Goal: Information Seeking & Learning: Check status

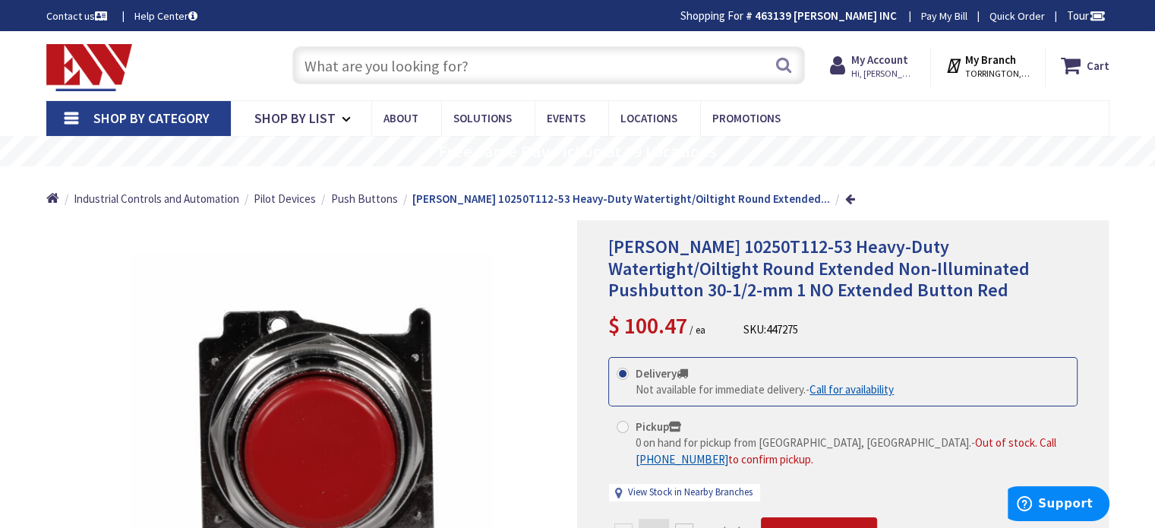
click at [525, 68] on input "text" at bounding box center [548, 65] width 512 height 38
paste input "UNY205"
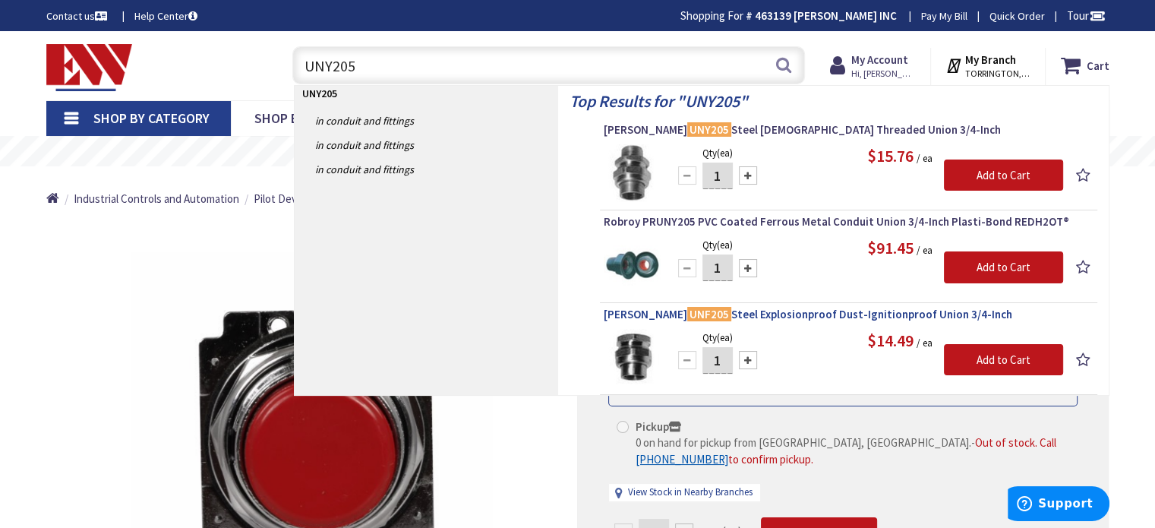
type input "UNY205"
click at [824, 315] on span "[PERSON_NAME] UNF205 Steel Explosionproof Dust-Ignitionproof Union 3/4-Inch" at bounding box center [849, 314] width 490 height 15
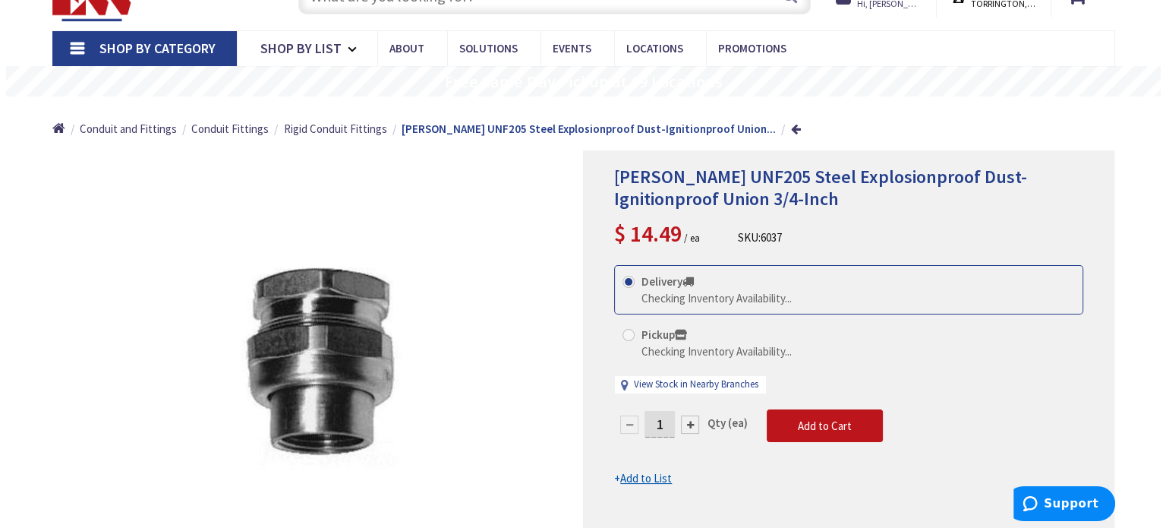
scroll to position [76, 0]
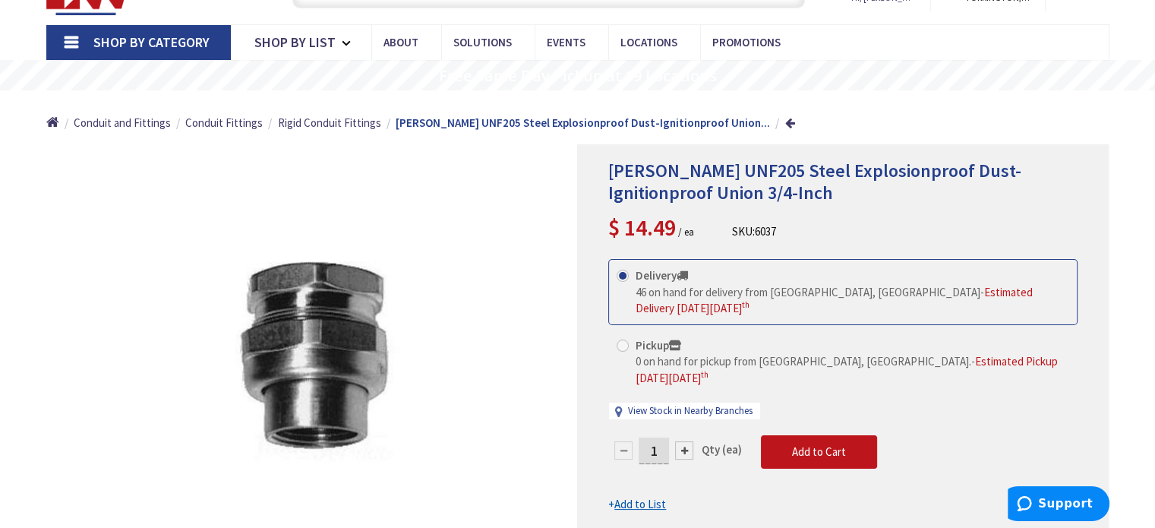
click at [646, 379] on div "Delivery 46 on hand for delivery from Middletown, CT - Estimated Delivery on Mo…" at bounding box center [842, 347] width 469 height 176
click at [667, 404] on link "View Stock in Nearby Branches" at bounding box center [690, 411] width 124 height 14
select select "data-availability"
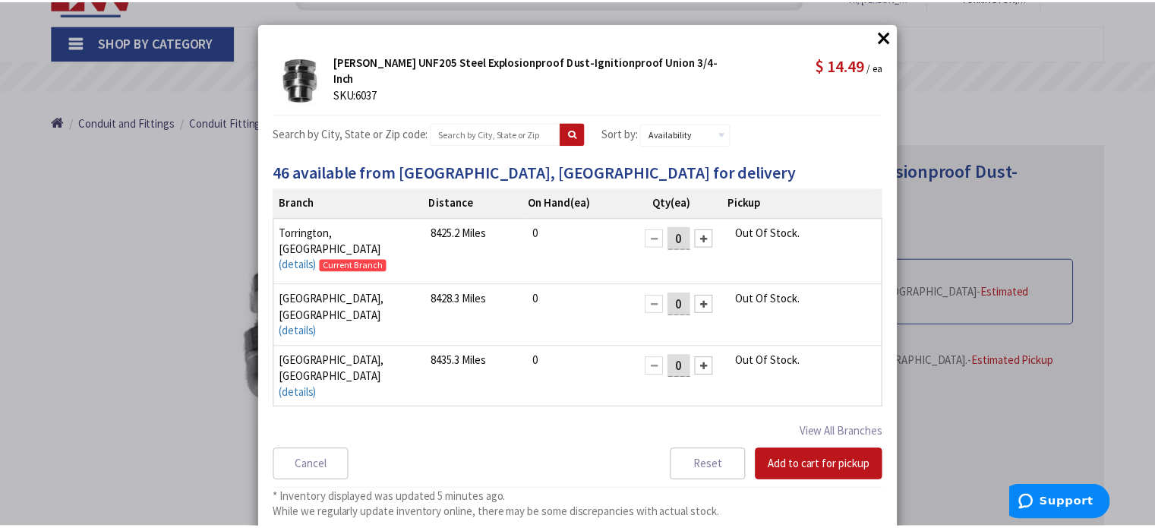
scroll to position [19, 0]
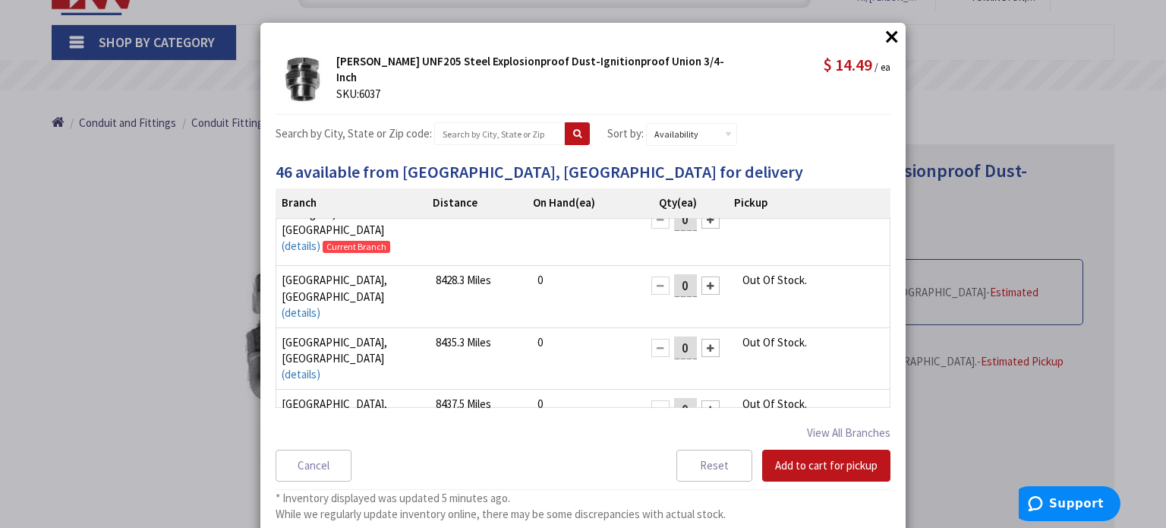
click at [883, 44] on button "×" at bounding box center [892, 36] width 23 height 23
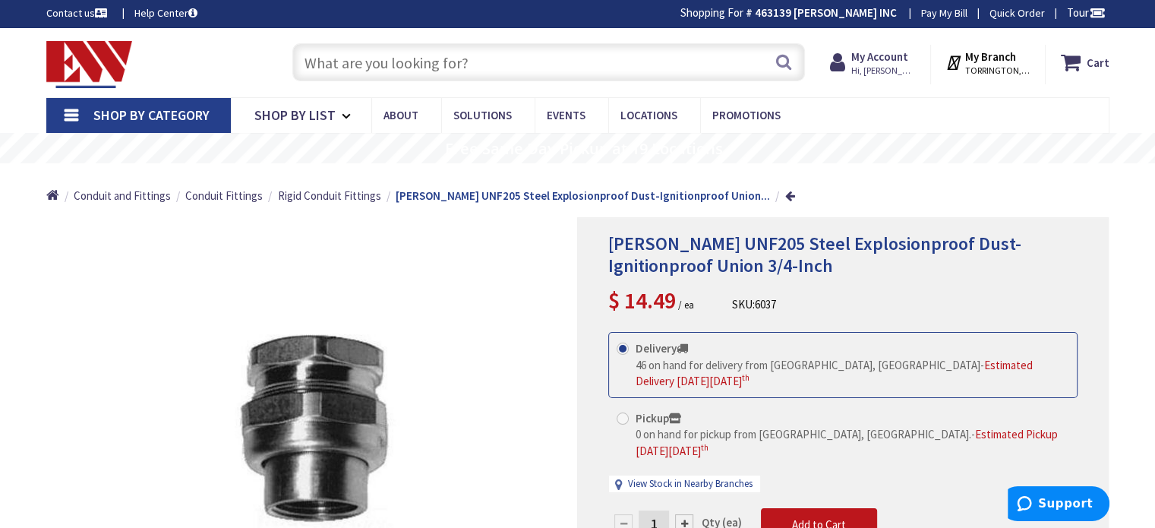
scroll to position [0, 0]
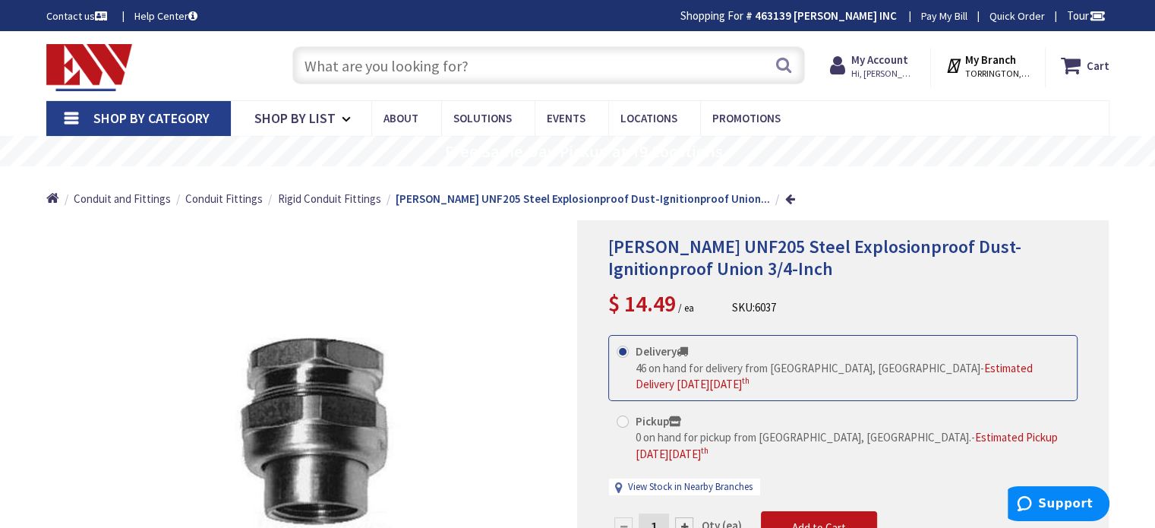
click at [578, 72] on input "text" at bounding box center [548, 65] width 512 height 38
paste input "UNY105"
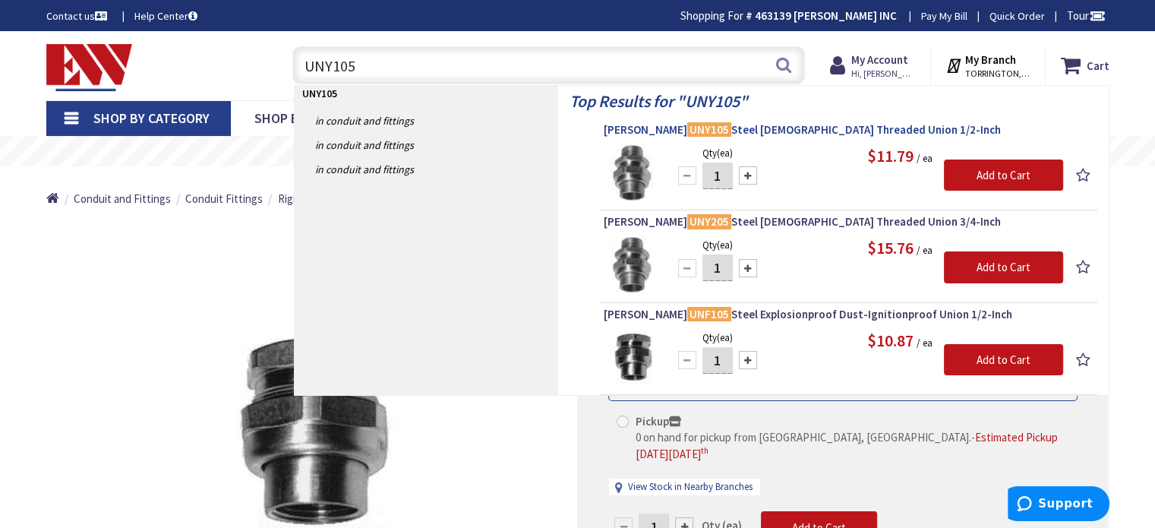
type input "UNY105"
click at [755, 130] on span "Crouse-Hinds UNY105 Steel Male Threaded Union 1/2-Inch" at bounding box center [849, 129] width 490 height 15
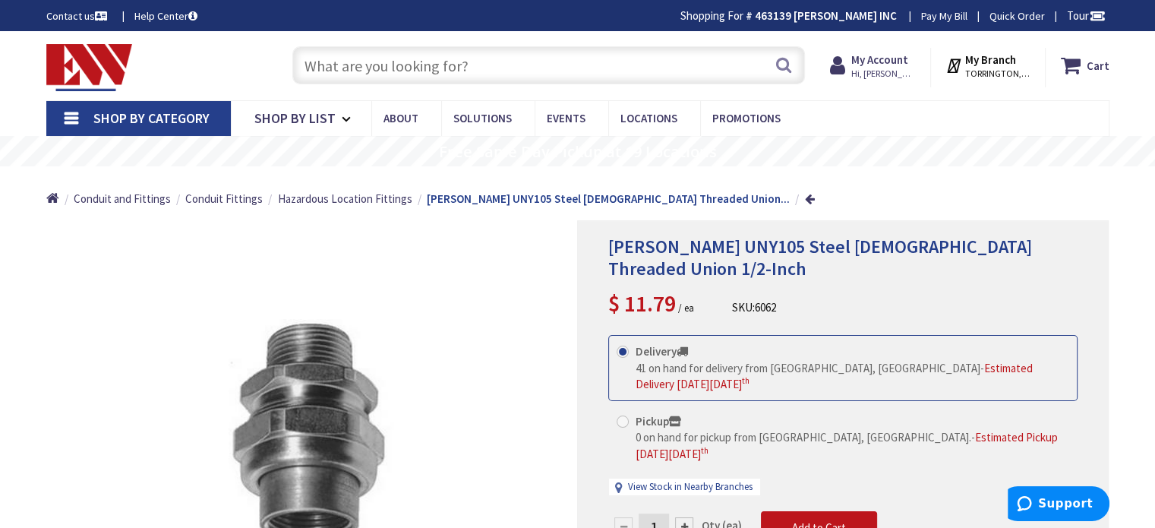
click at [556, 77] on input "text" at bounding box center [548, 65] width 512 height 38
paste input "UNY205"
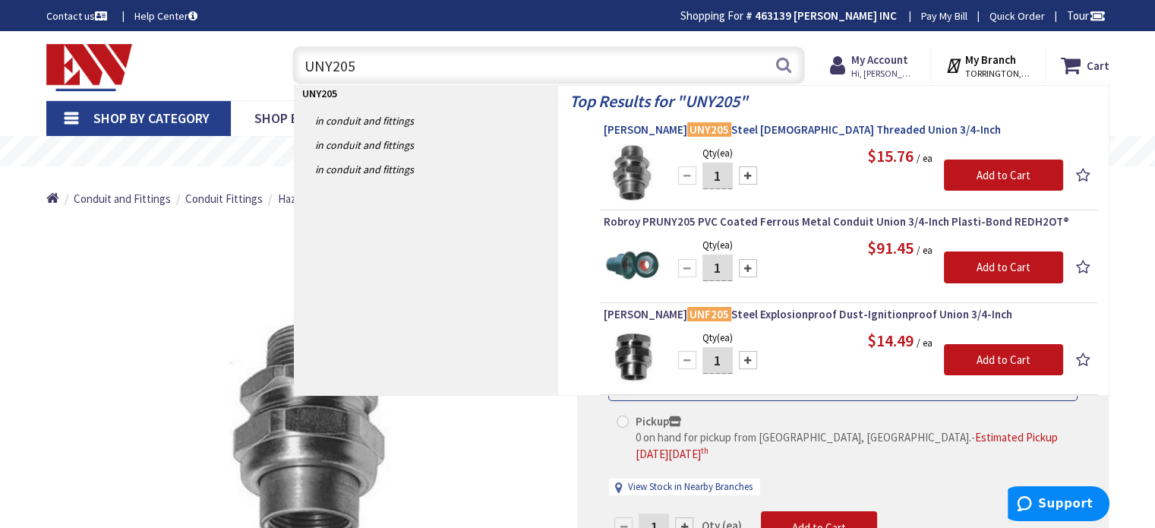
type input "UNY205"
click at [641, 124] on span "Crouse-Hinds UNY205 Steel Male Threaded Union 3/4-Inch" at bounding box center [849, 129] width 490 height 15
